Goal: Task Accomplishment & Management: Manage account settings

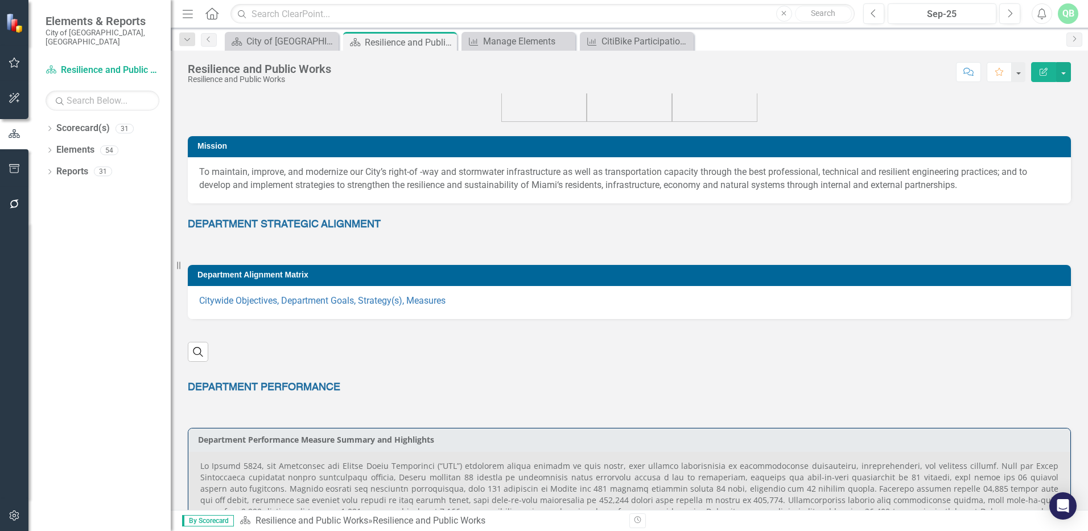
scroll to position [114, 0]
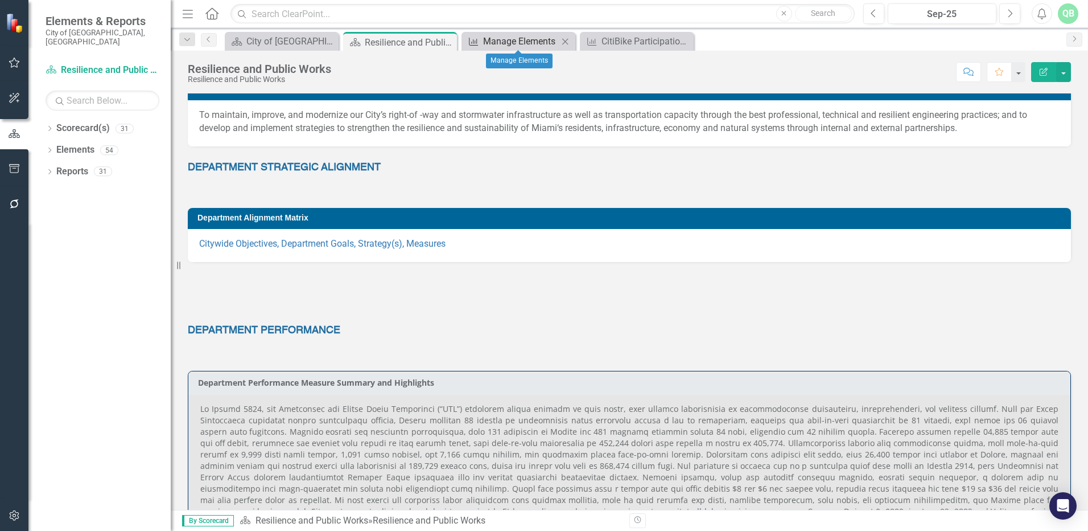
click at [531, 40] on div "Manage Elements" at bounding box center [520, 41] width 75 height 14
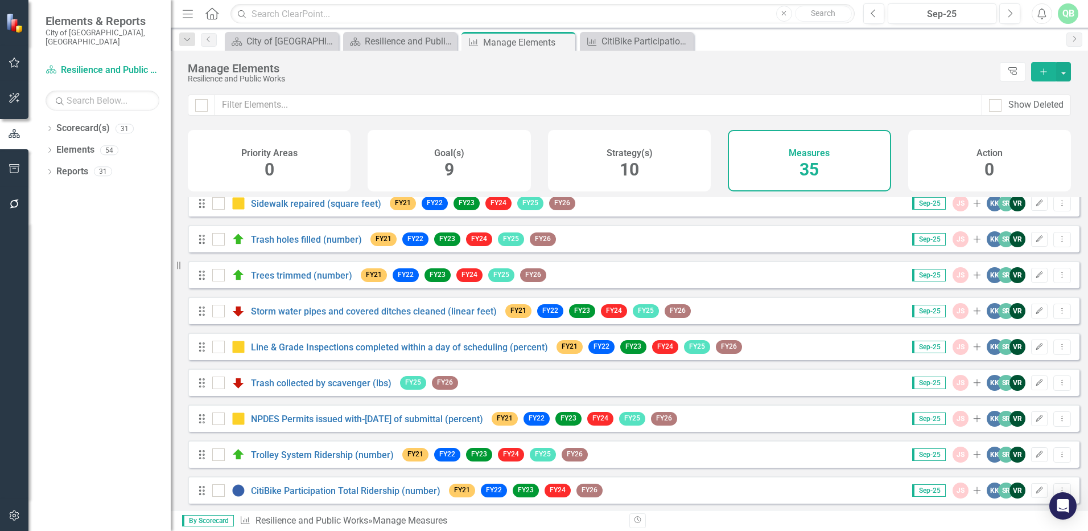
scroll to position [114, 0]
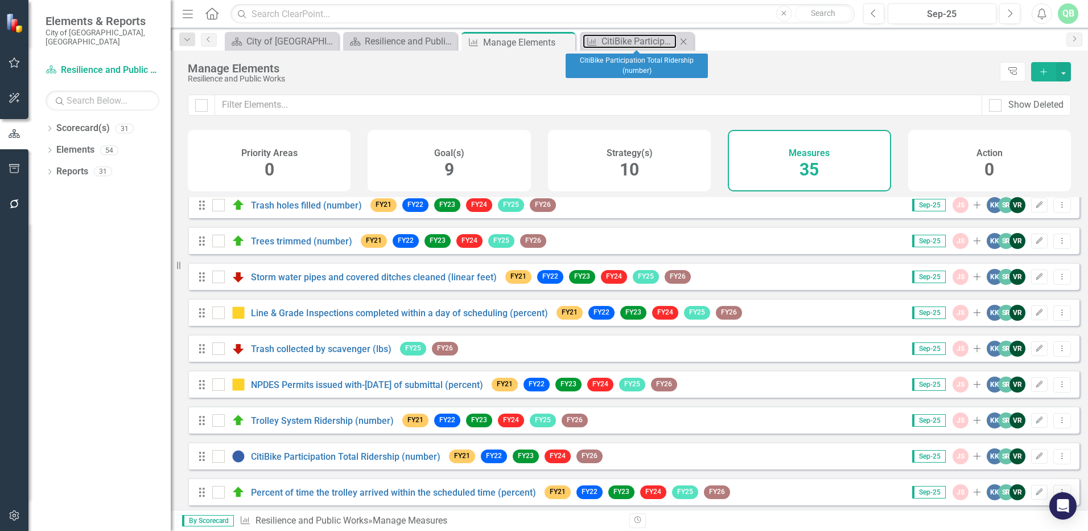
drag, startPoint x: 655, startPoint y: 47, endPoint x: 649, endPoint y: 49, distance: 5.9
click at [653, 48] on div "Measure CitiBike Participation Total Ridership (number) Close" at bounding box center [637, 41] width 114 height 19
click at [646, 40] on div "CitiBike Participation Total Ridership (number)" at bounding box center [639, 41] width 75 height 14
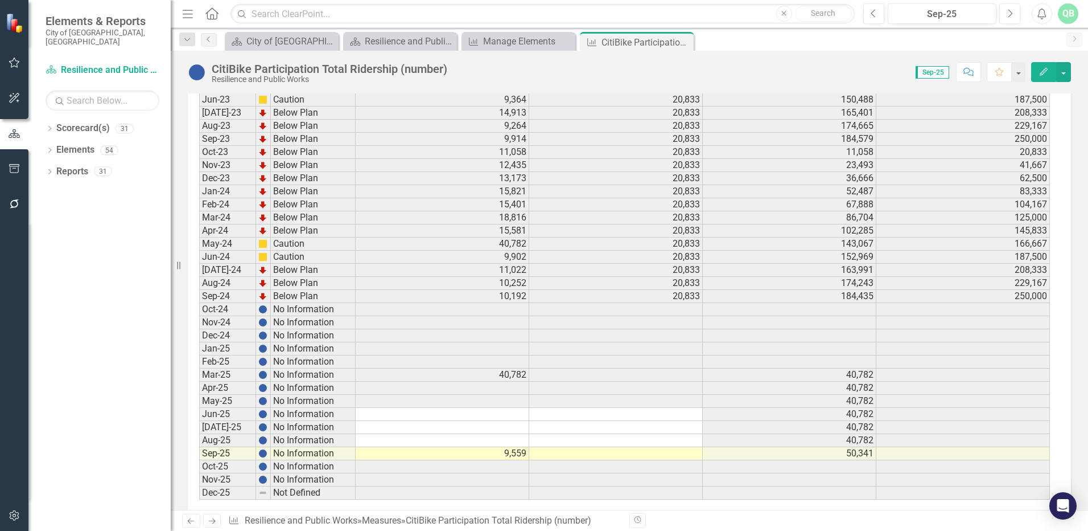
scroll to position [1522, 0]
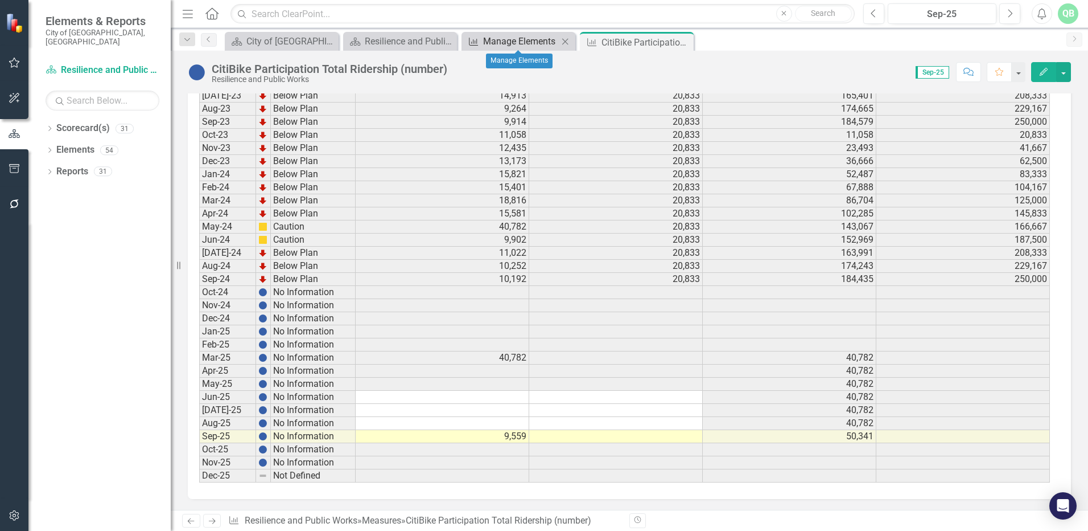
click at [505, 36] on div "Manage Elements" at bounding box center [520, 41] width 75 height 14
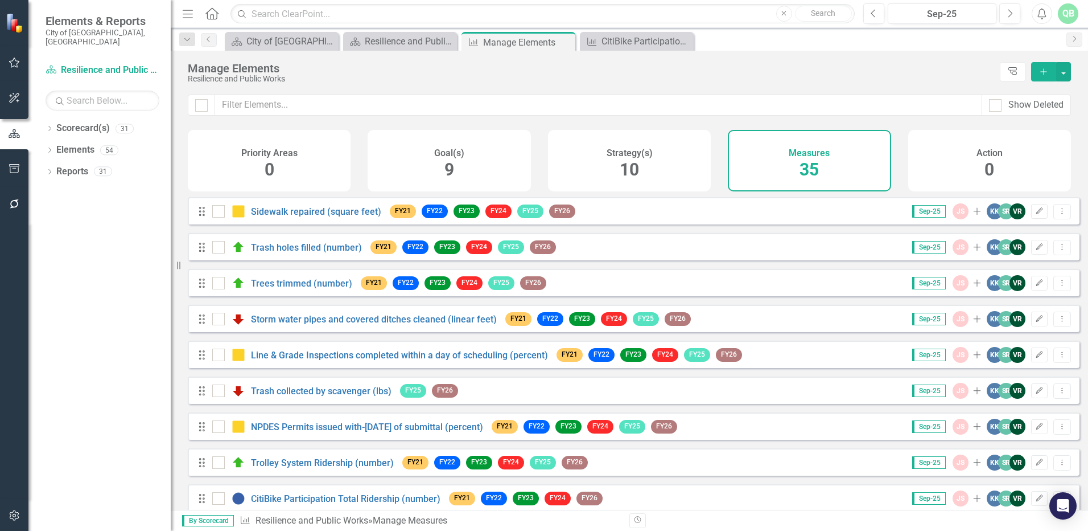
scroll to position [171, 0]
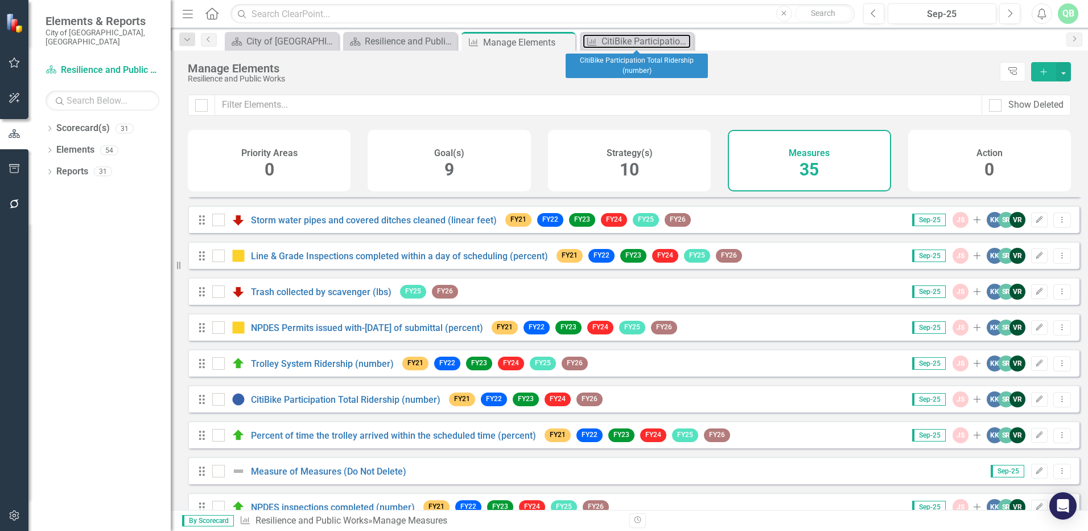
drag, startPoint x: 616, startPoint y: 42, endPoint x: 466, endPoint y: 9, distance: 153.7
click at [616, 42] on div "CitiBike Participation Total Ridership (number)" at bounding box center [646, 41] width 89 height 14
